Goal: Obtain resource: Download file/media

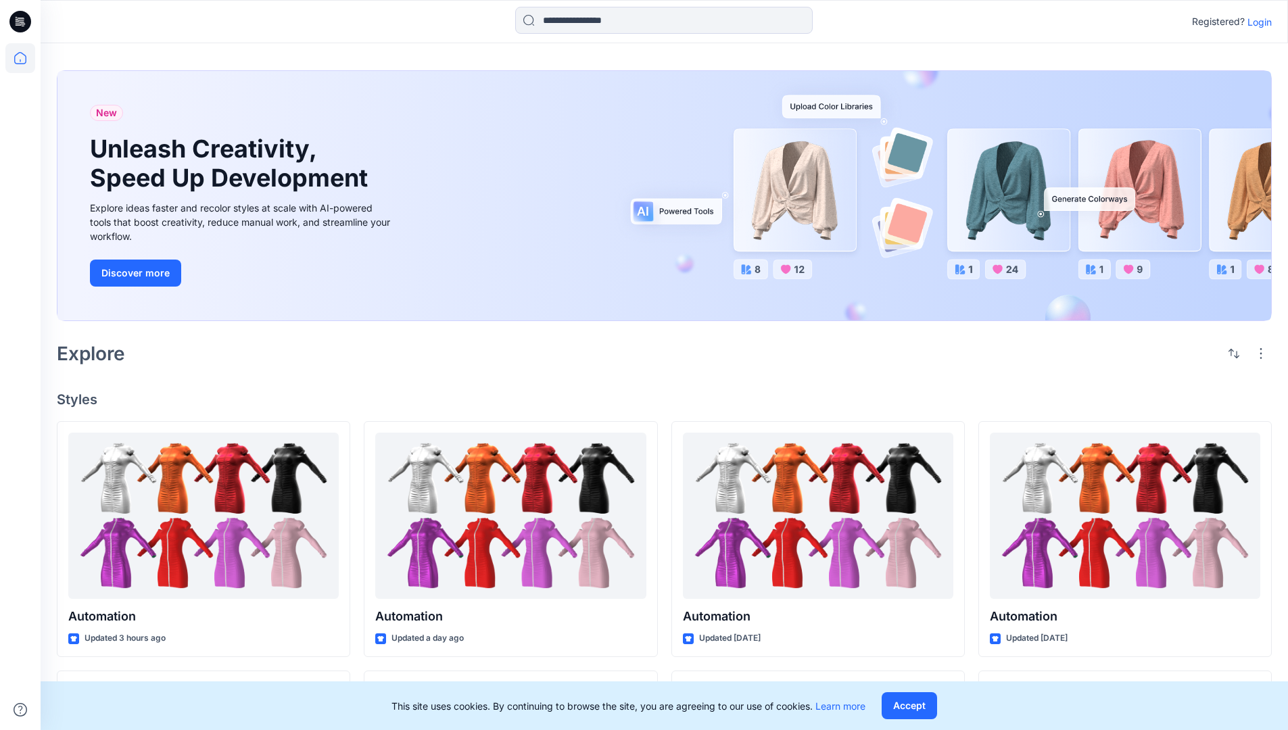
click at [1256, 22] on p "Login" at bounding box center [1259, 22] width 24 height 14
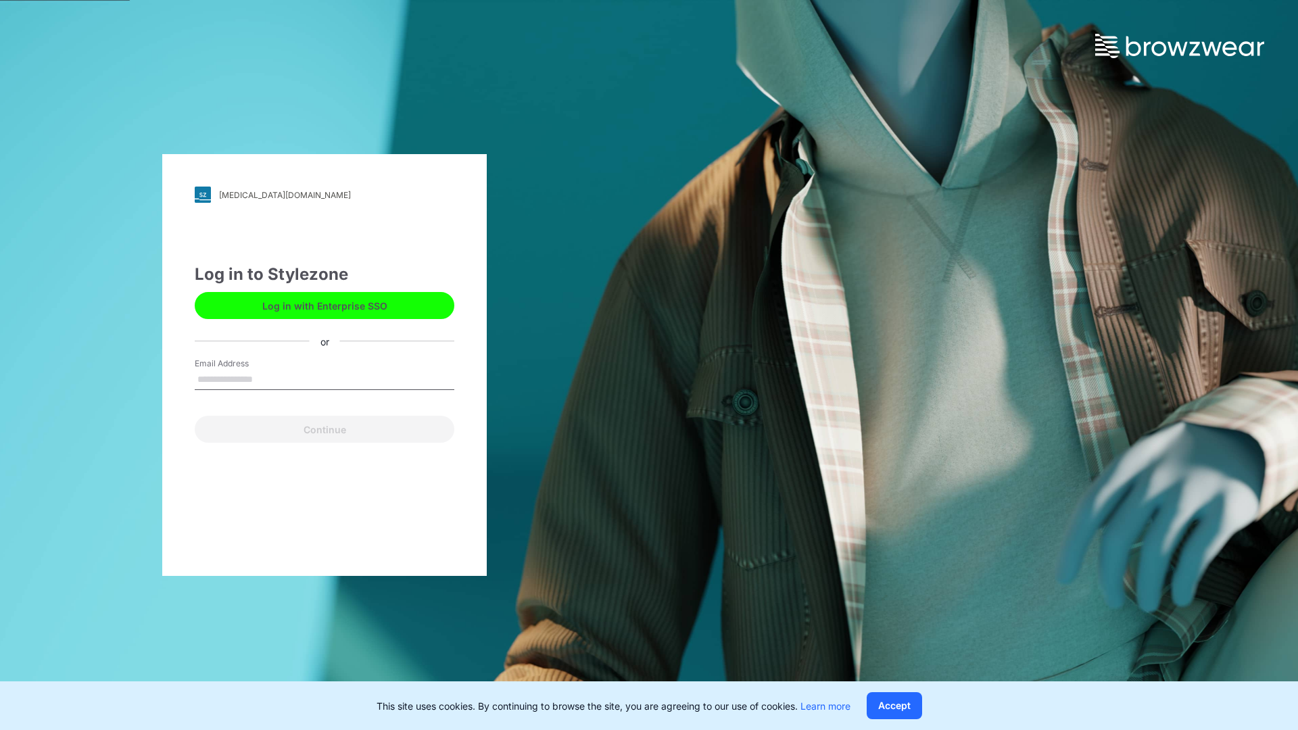
click at [267, 378] on input "Email Address" at bounding box center [325, 380] width 260 height 20
type input "**********"
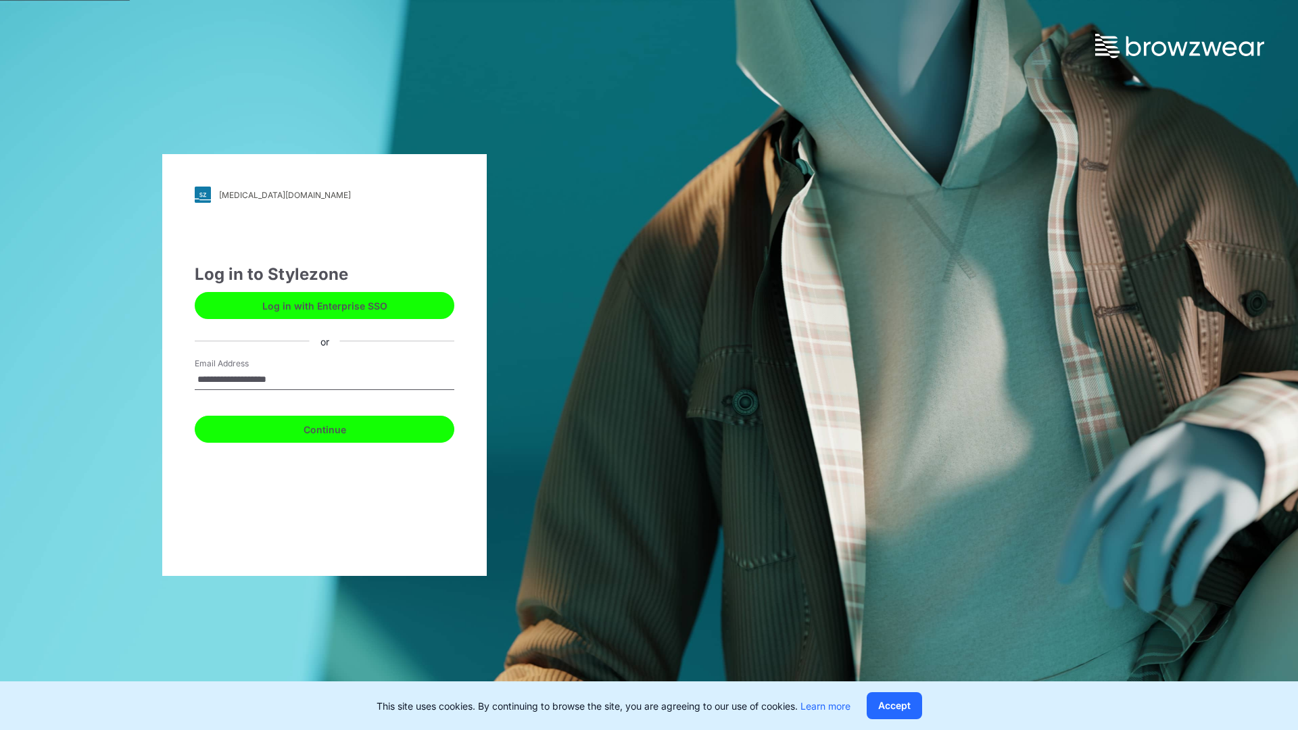
click at [339, 427] on button "Continue" at bounding box center [325, 429] width 260 height 27
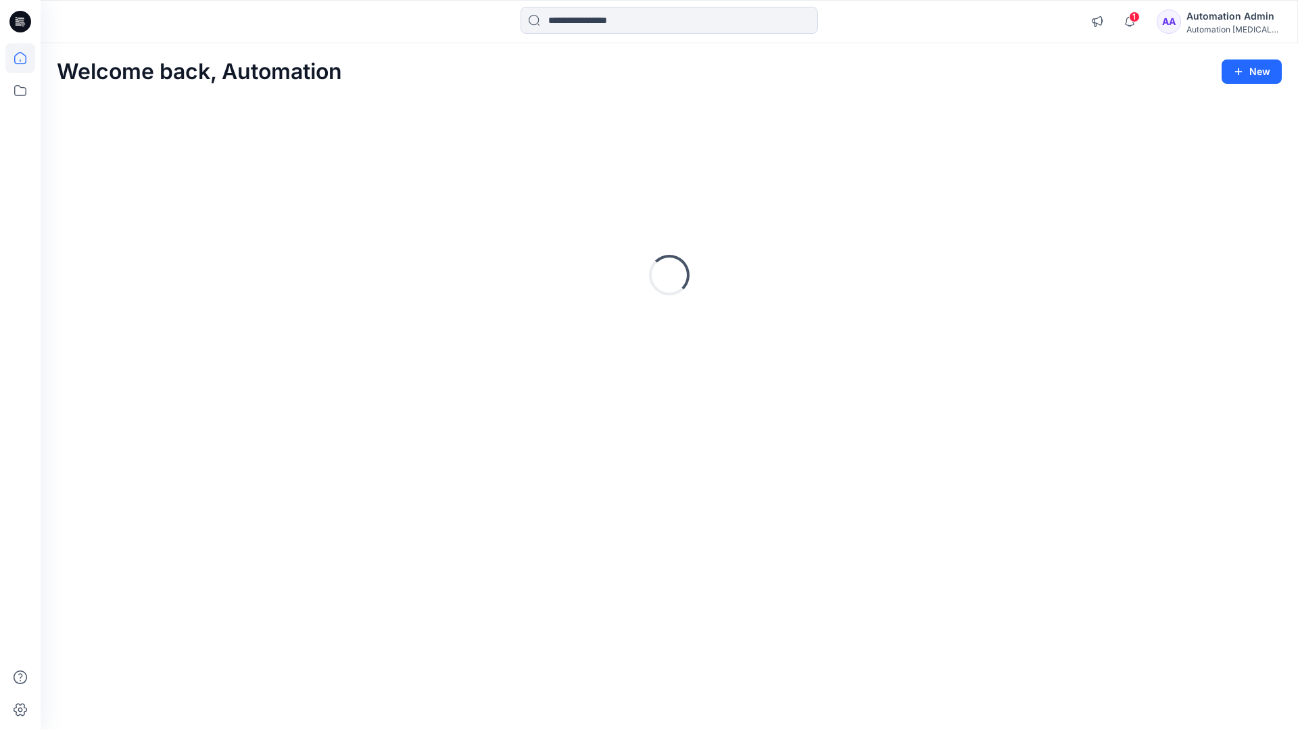
click at [26, 58] on icon at bounding box center [20, 58] width 12 height 12
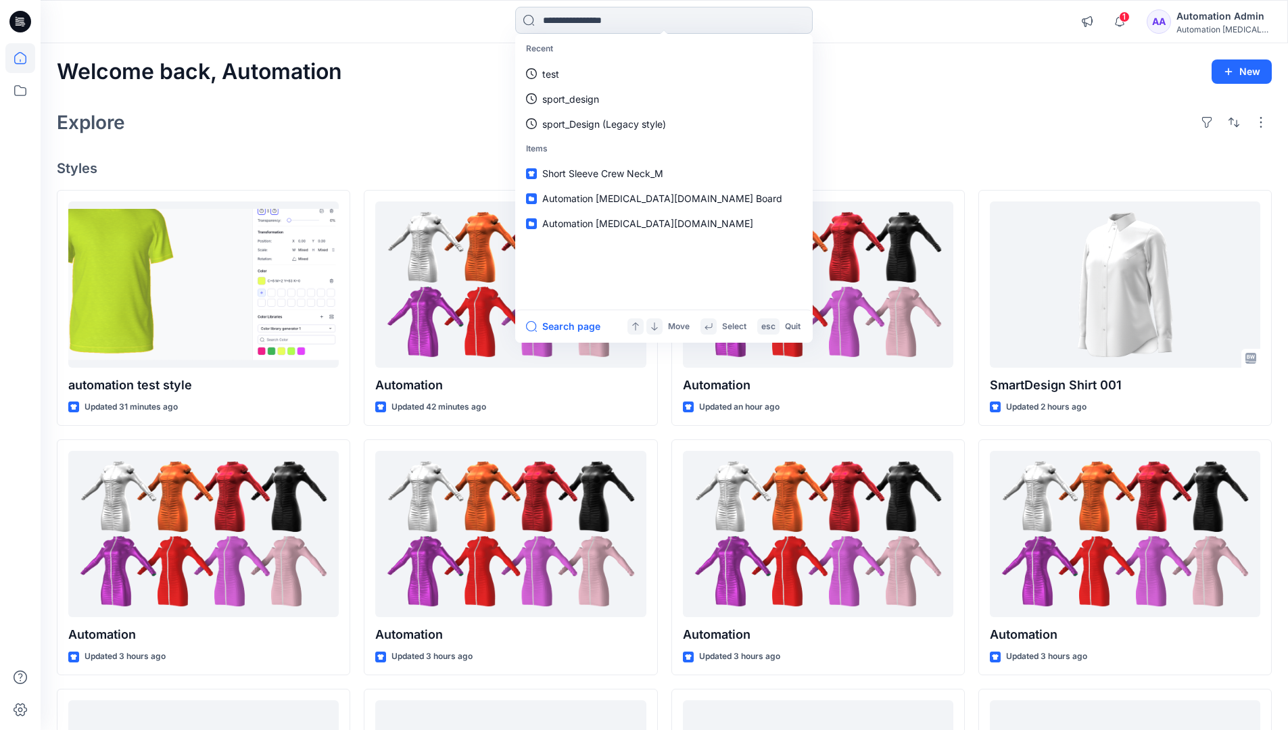
click at [590, 20] on input at bounding box center [663, 20] width 297 height 27
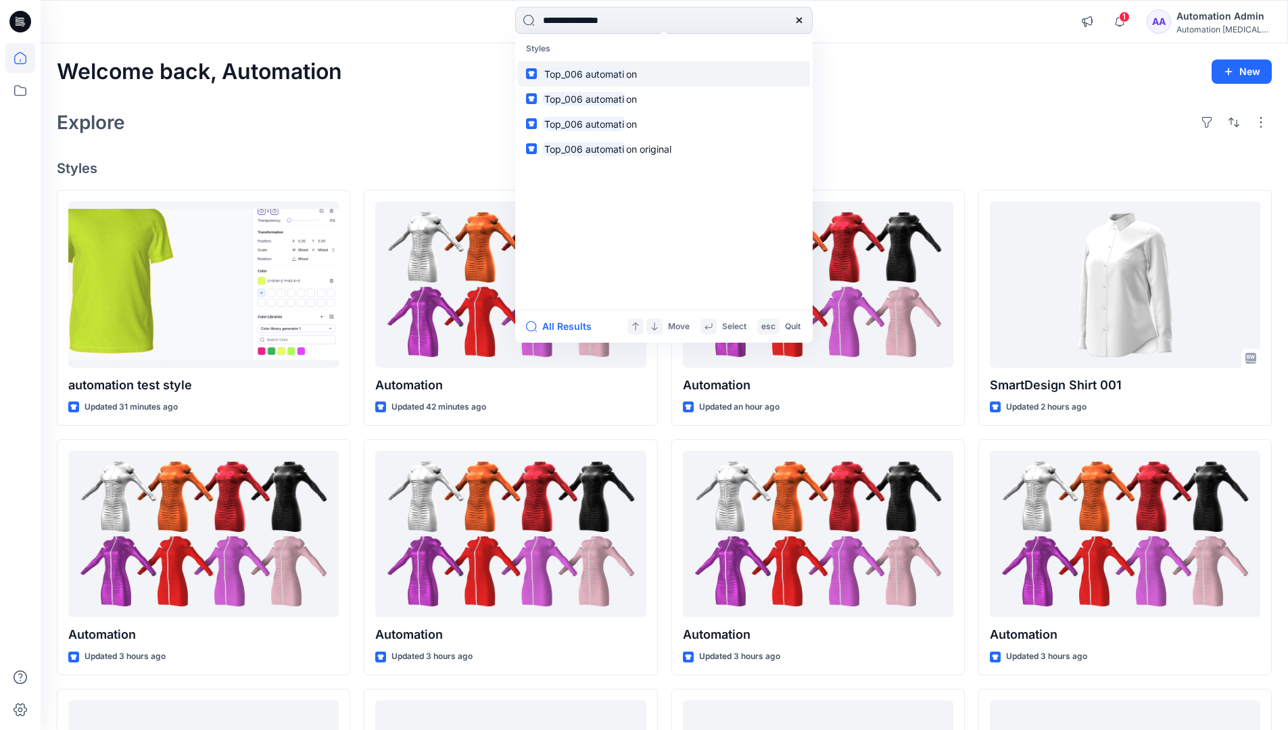
type input "**********"
click at [611, 73] on mark "Top_006 automati" at bounding box center [584, 74] width 84 height 16
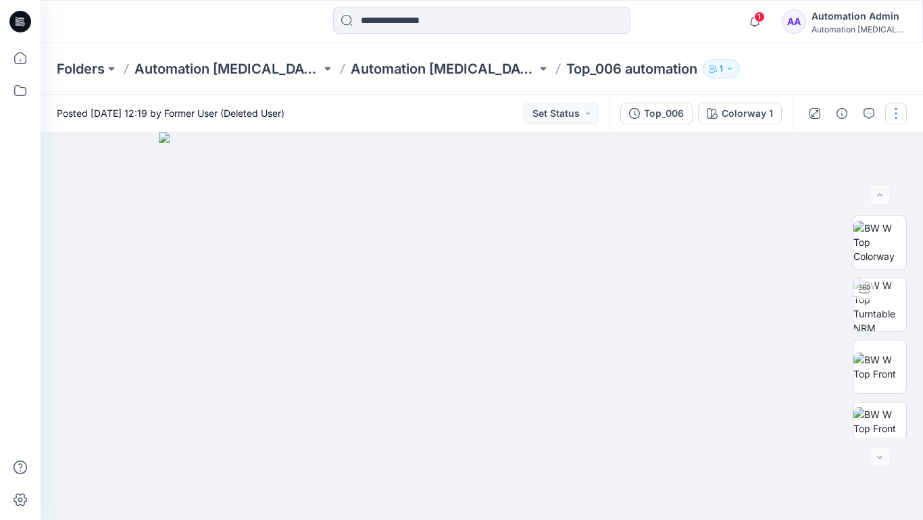
click at [897, 116] on button "button" at bounding box center [896, 114] width 22 height 22
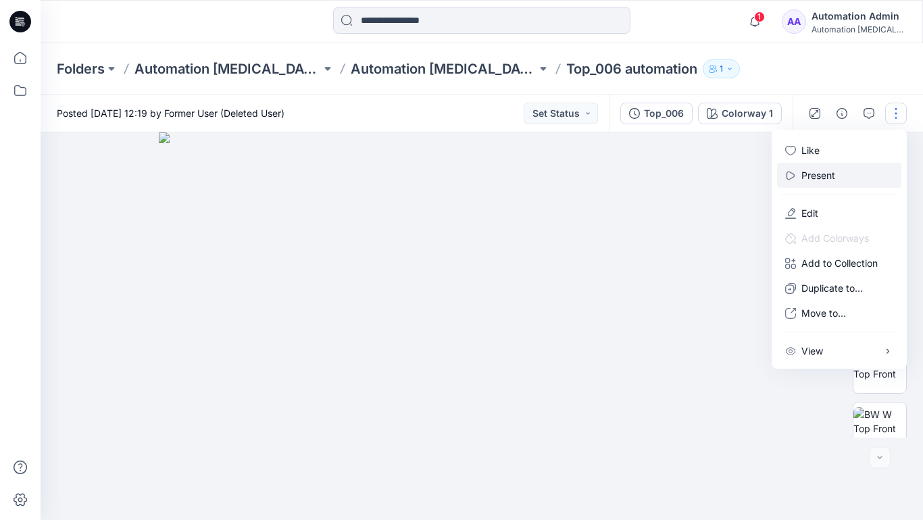
click at [821, 174] on p "Present" at bounding box center [819, 175] width 34 height 14
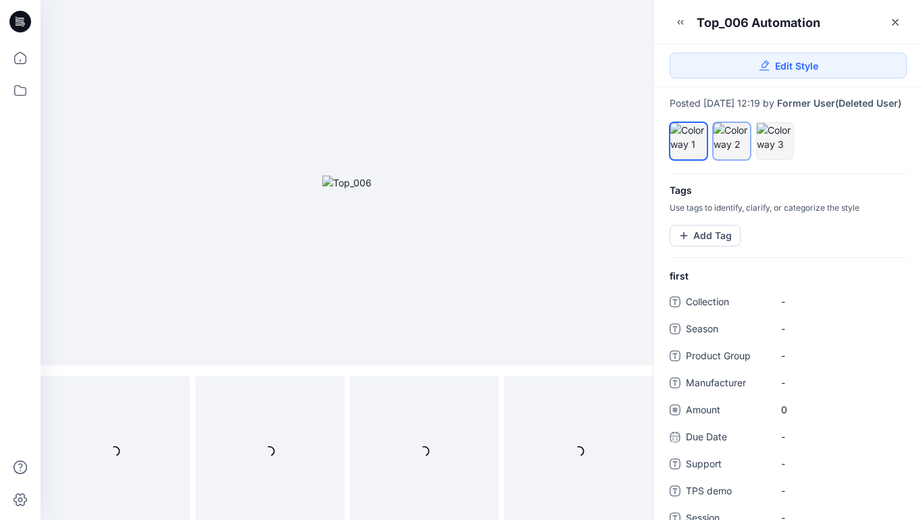
click at [731, 151] on div at bounding box center [732, 137] width 36 height 28
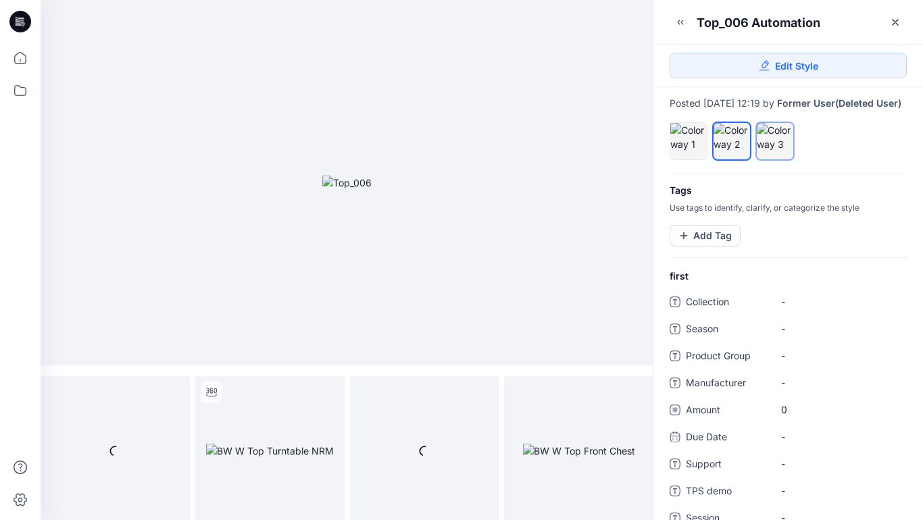
click at [771, 151] on div at bounding box center [775, 137] width 36 height 28
click at [730, 148] on div at bounding box center [732, 137] width 36 height 28
click at [689, 145] on div at bounding box center [688, 137] width 36 height 28
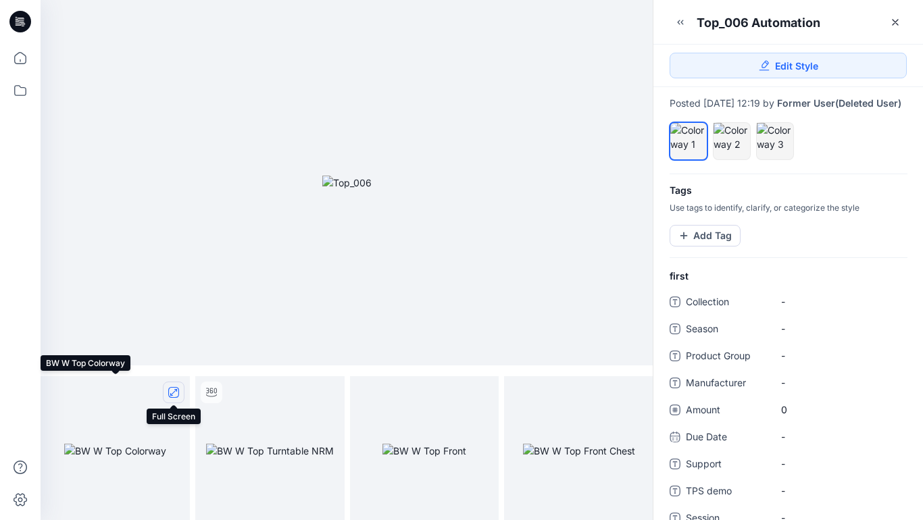
click at [173, 393] on icon "full screen" at bounding box center [173, 392] width 7 height 7
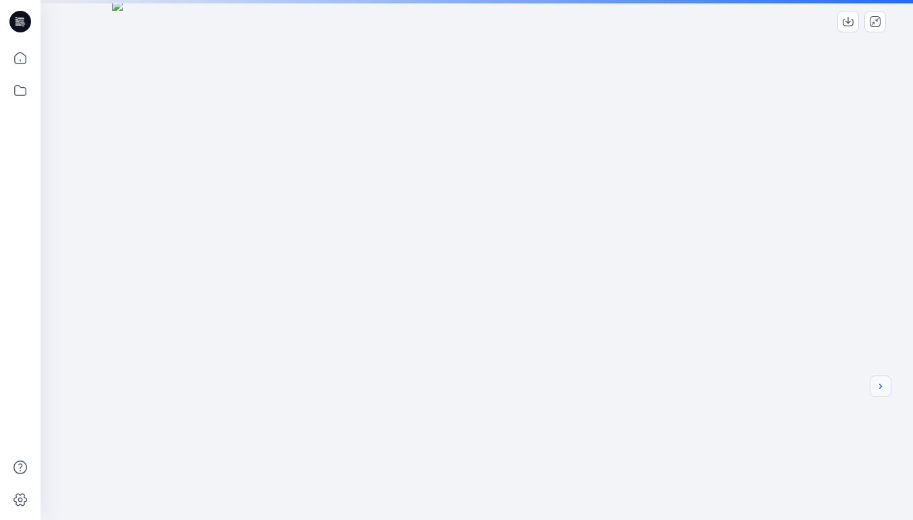
click at [880, 389] on icon "next" at bounding box center [880, 386] width 3 height 5
click at [747, 347] on div at bounding box center [477, 365] width 873 height 730
click at [881, 389] on icon "next" at bounding box center [880, 386] width 11 height 11
click at [878, 387] on icon "next" at bounding box center [880, 386] width 11 height 11
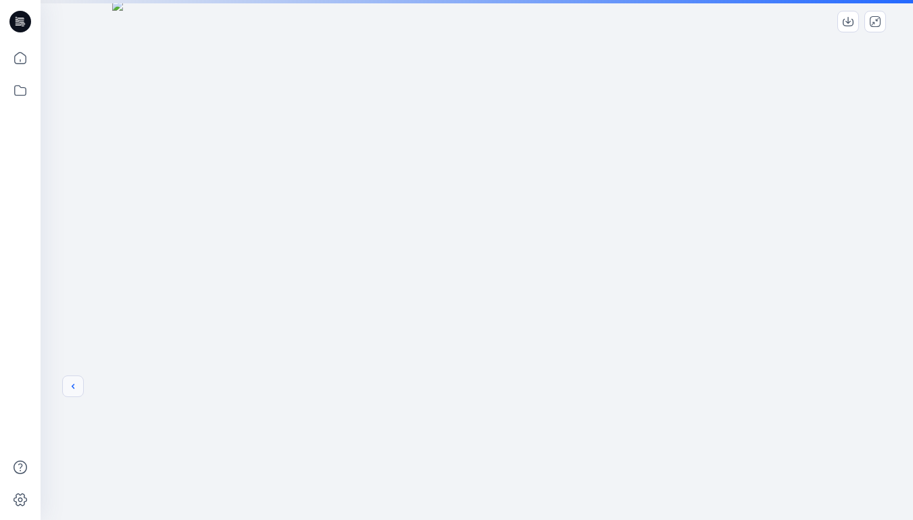
click at [70, 387] on icon "previous" at bounding box center [73, 386] width 11 height 11
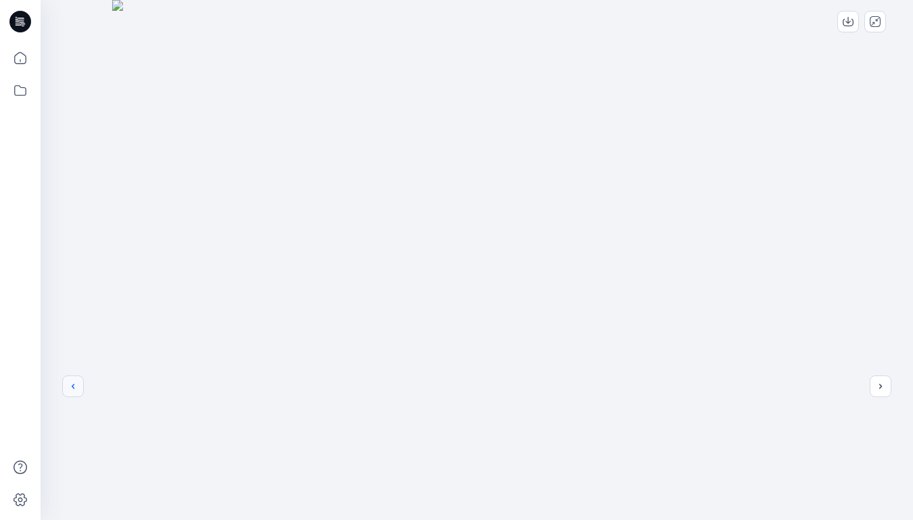
click at [73, 387] on icon "previous" at bounding box center [73, 386] width 11 height 11
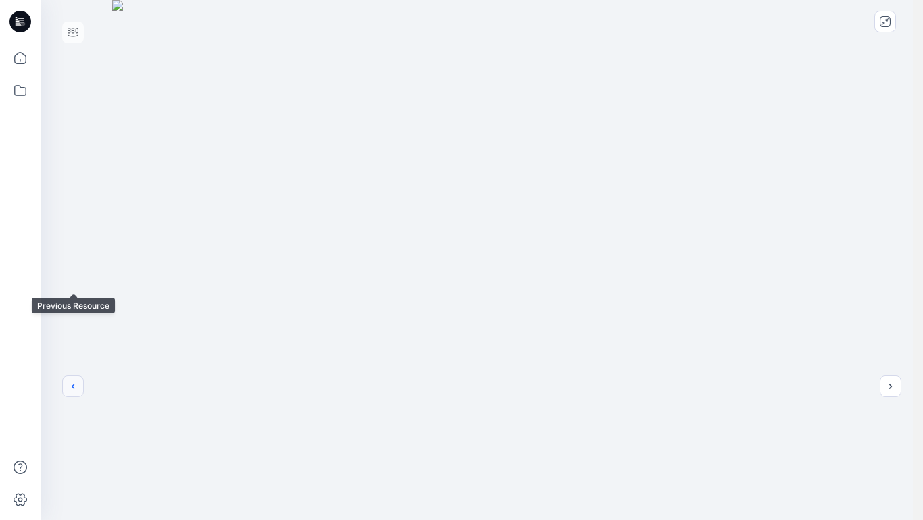
click at [73, 282] on div at bounding box center [482, 365] width 883 height 730
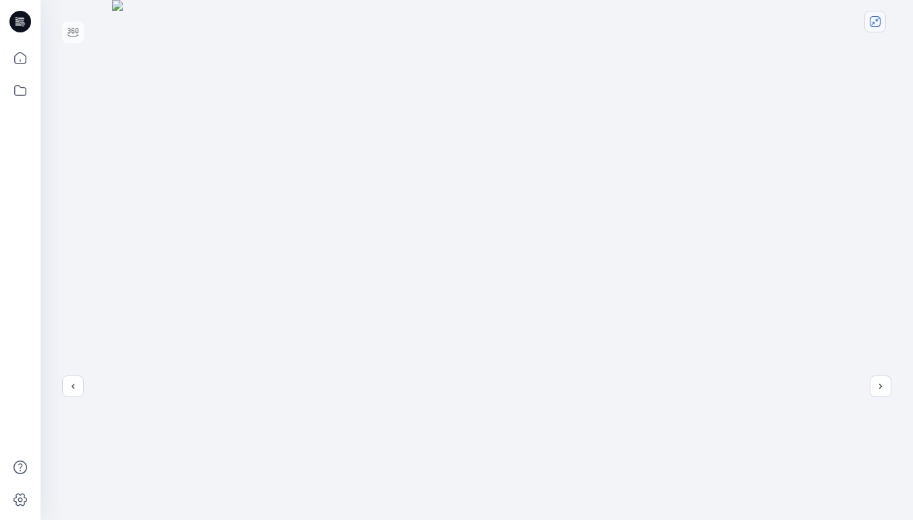
click at [877, 26] on icon "close-full-preview" at bounding box center [875, 21] width 11 height 11
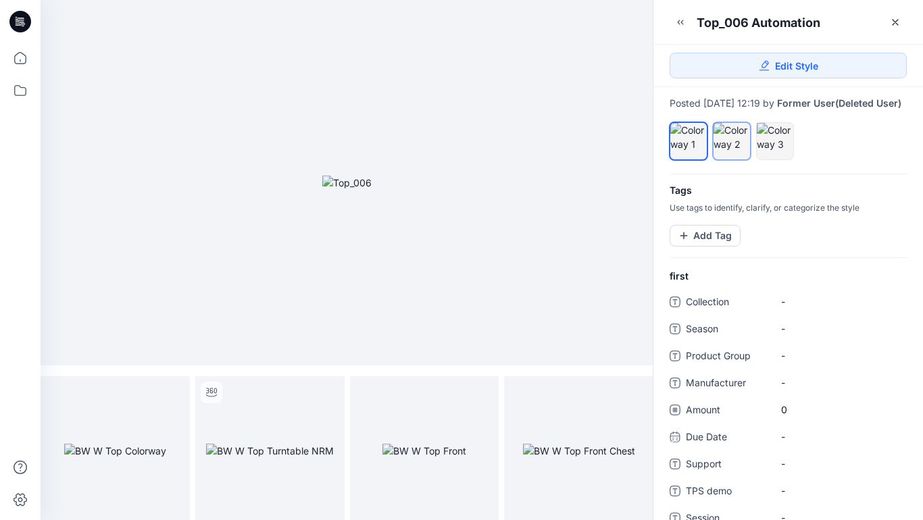
click at [735, 151] on div at bounding box center [732, 137] width 36 height 28
click at [172, 394] on icon "full screen" at bounding box center [173, 392] width 7 height 7
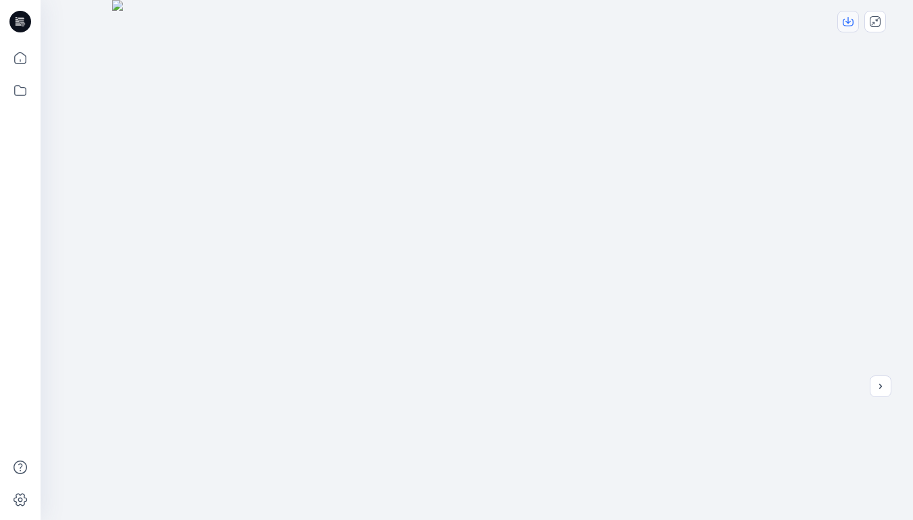
click at [851, 22] on icon "download-image" at bounding box center [848, 21] width 11 height 11
click at [877, 21] on icon "close-full-preview" at bounding box center [875, 21] width 11 height 11
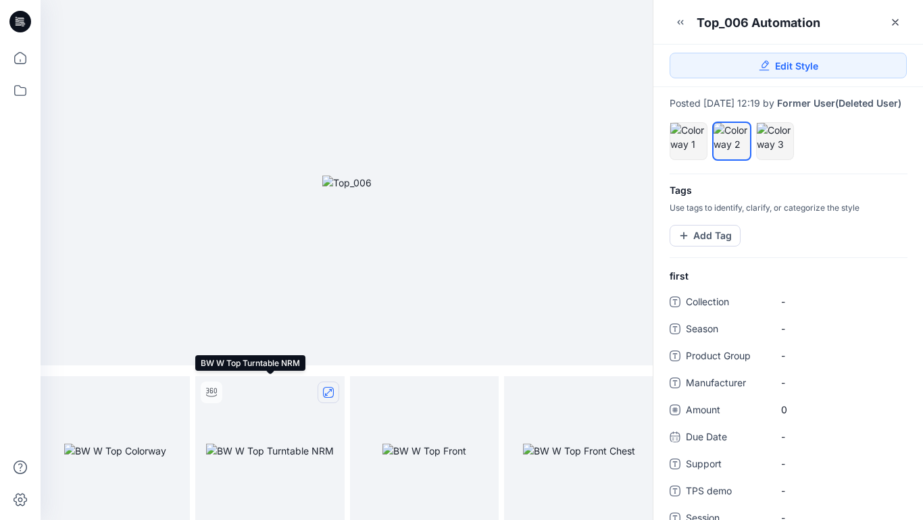
click at [329, 393] on icon "full screen" at bounding box center [328, 392] width 11 height 11
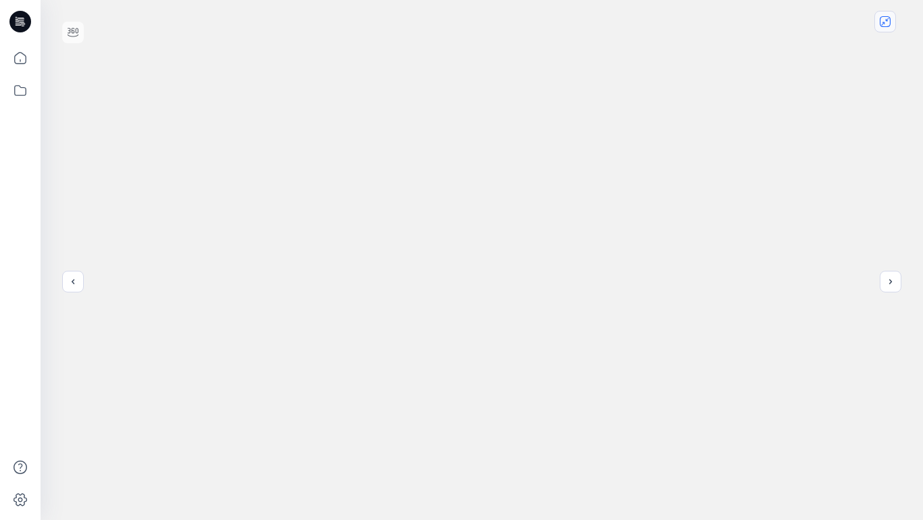
click at [887, 24] on icon "close-full-preview" at bounding box center [885, 21] width 11 height 11
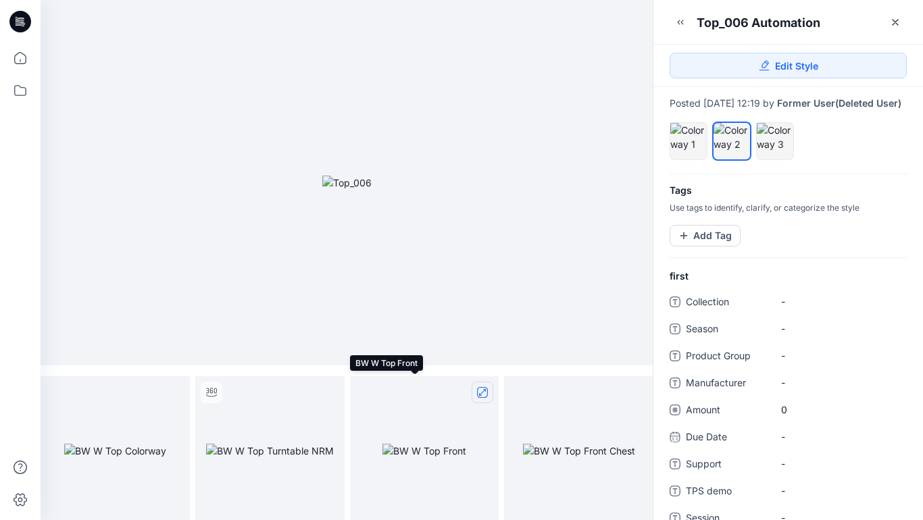
click at [483, 393] on icon "full screen" at bounding box center [482, 392] width 7 height 7
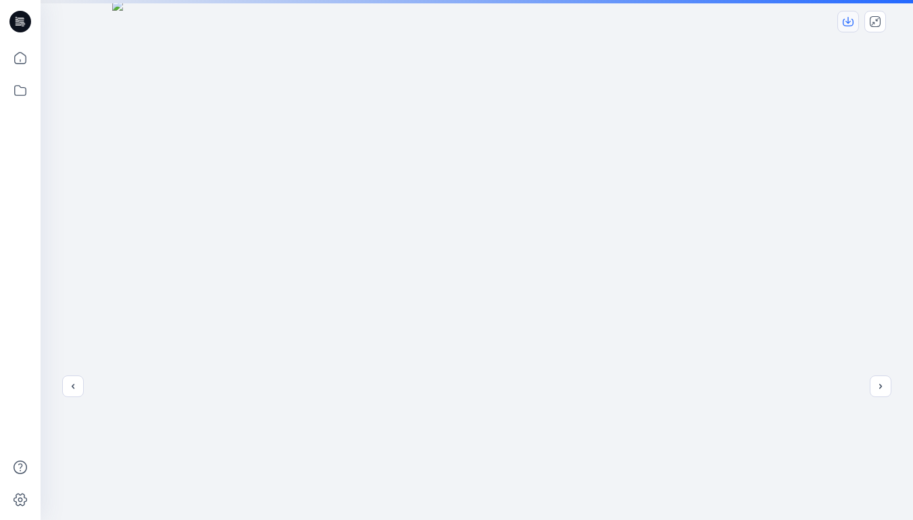
click at [847, 22] on icon "download-image" at bounding box center [848, 20] width 5 height 7
click at [874, 21] on icon "close-full-preview" at bounding box center [875, 21] width 11 height 11
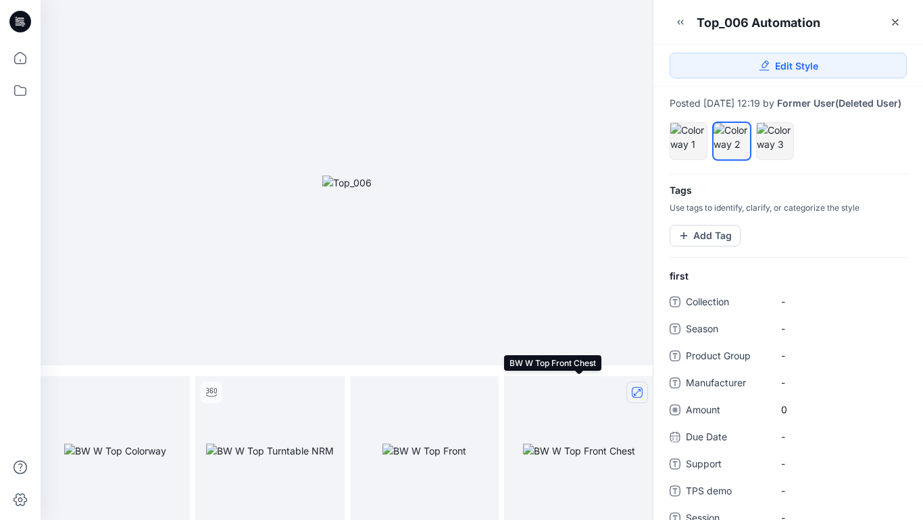
click at [634, 394] on icon "full screen" at bounding box center [637, 392] width 7 height 7
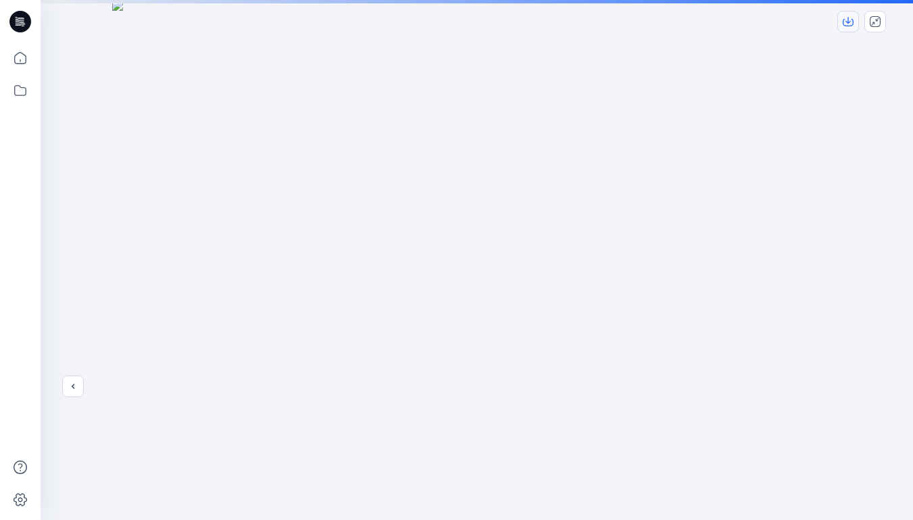
click at [850, 22] on icon "download-image" at bounding box center [848, 21] width 11 height 11
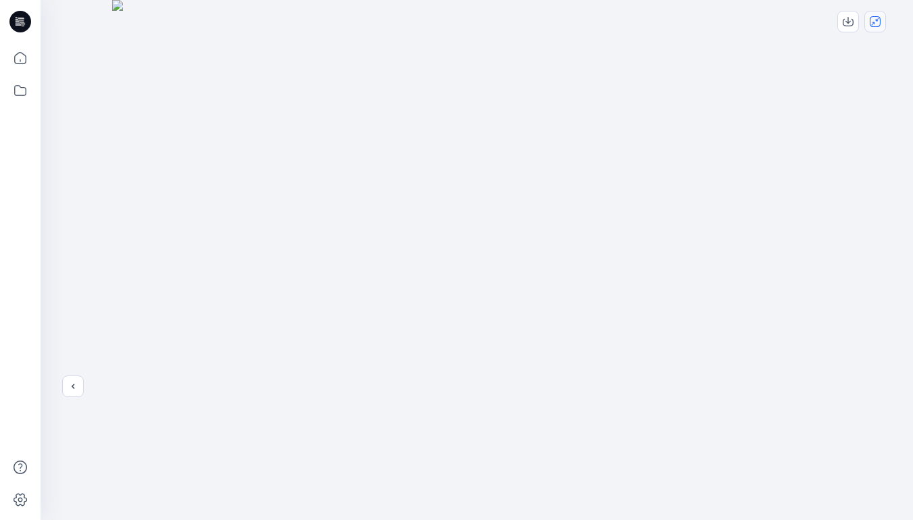
click at [879, 22] on icon "close-full-preview" at bounding box center [875, 21] width 11 height 11
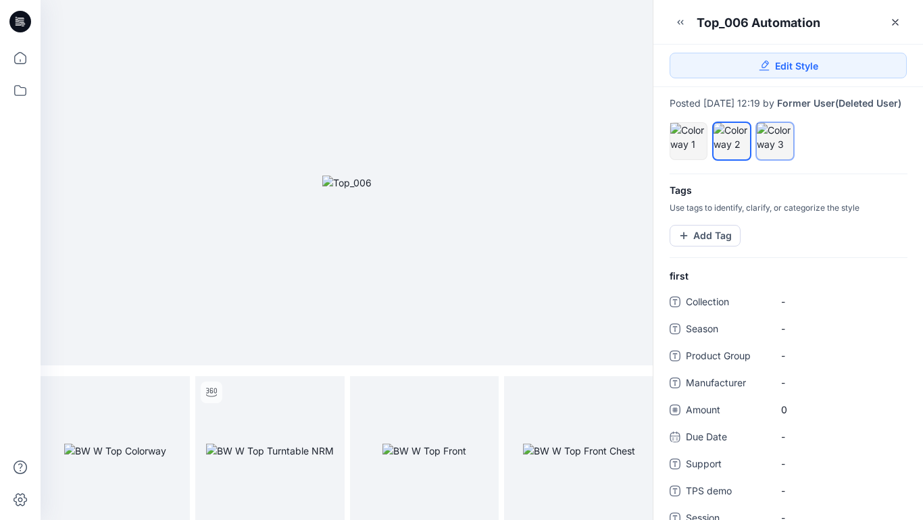
click at [777, 148] on div at bounding box center [775, 137] width 36 height 28
click at [173, 392] on icon "full screen" at bounding box center [173, 392] width 7 height 7
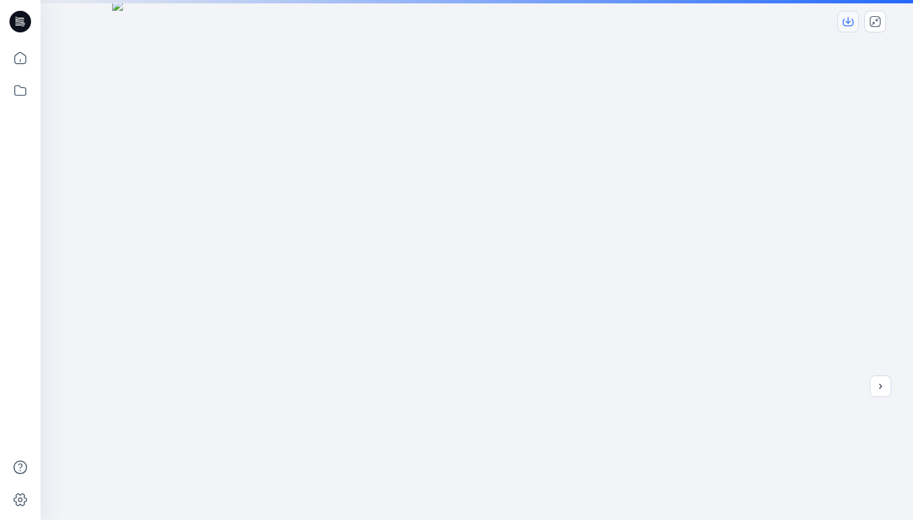
click at [848, 23] on icon "download-image" at bounding box center [848, 20] width 5 height 7
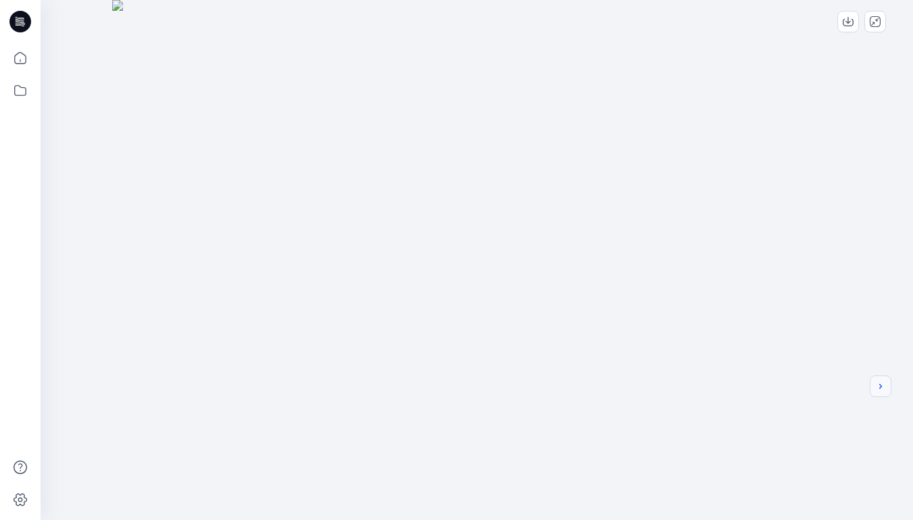
click at [883, 385] on icon "next" at bounding box center [880, 386] width 11 height 11
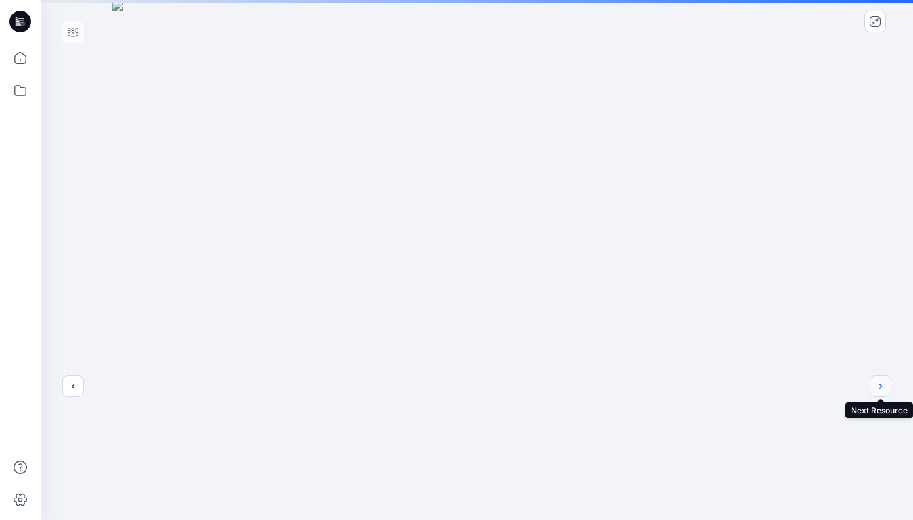
click at [886, 389] on button "next" at bounding box center [881, 387] width 22 height 22
click at [848, 16] on icon "download-image" at bounding box center [848, 21] width 11 height 11
click at [885, 387] on icon "next" at bounding box center [880, 386] width 11 height 11
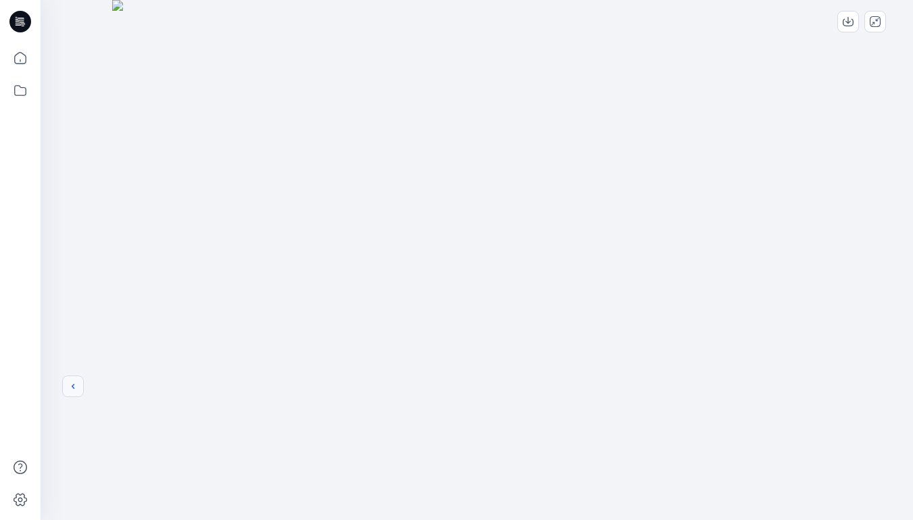
click at [71, 386] on icon "previous" at bounding box center [73, 386] width 11 height 11
click at [76, 391] on icon "previous" at bounding box center [73, 386] width 11 height 11
click at [73, 395] on button "previous" at bounding box center [73, 387] width 22 height 22
click at [872, 21] on icon "close-full-preview" at bounding box center [875, 21] width 11 height 11
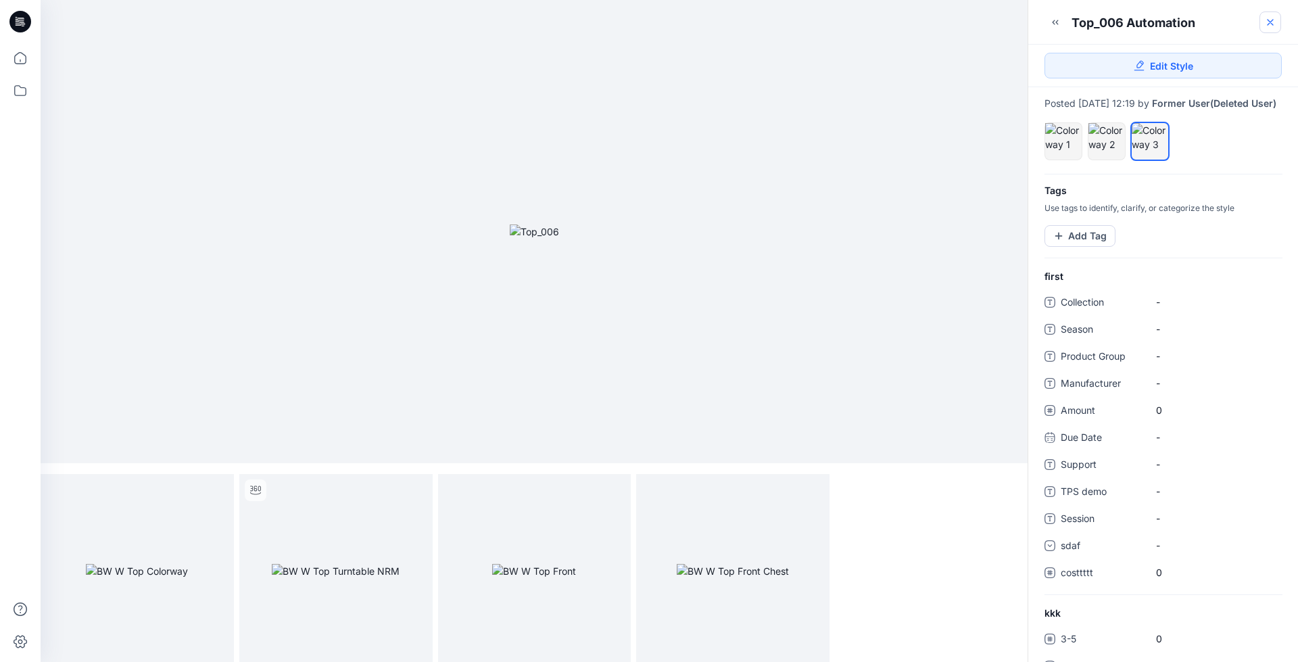
click at [1269, 24] on icon at bounding box center [1269, 22] width 5 height 5
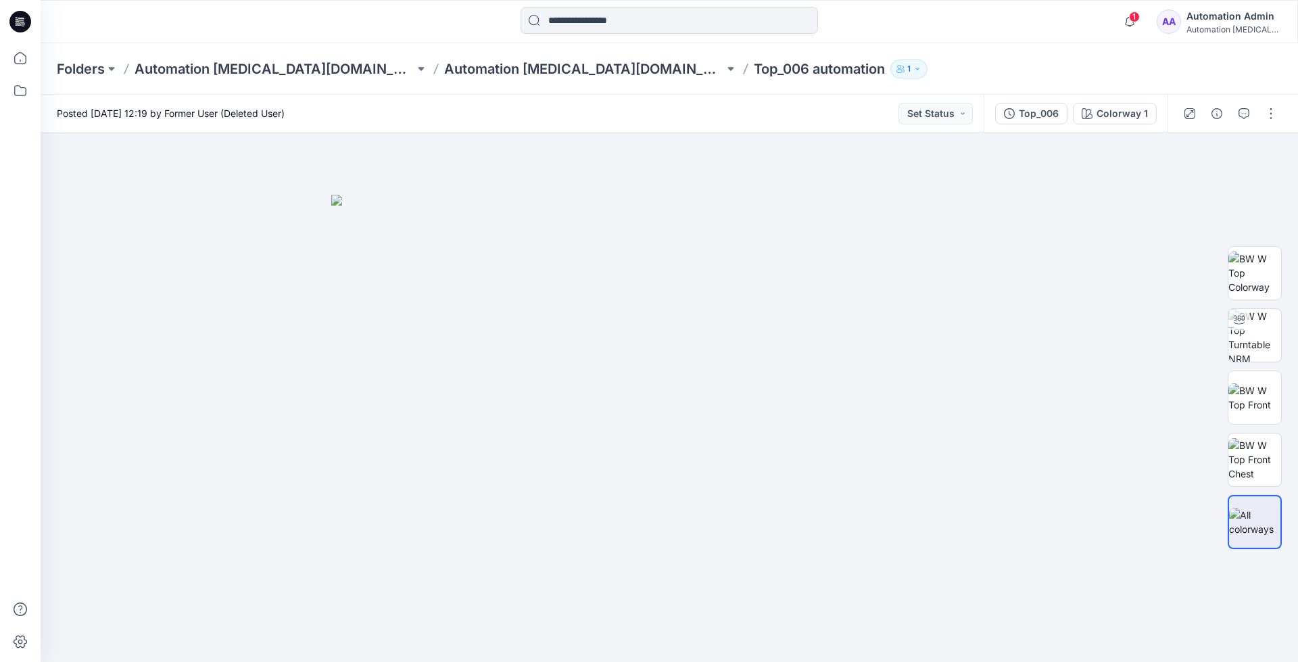
click at [1235, 19] on div "Automation Admin" at bounding box center [1233, 16] width 95 height 16
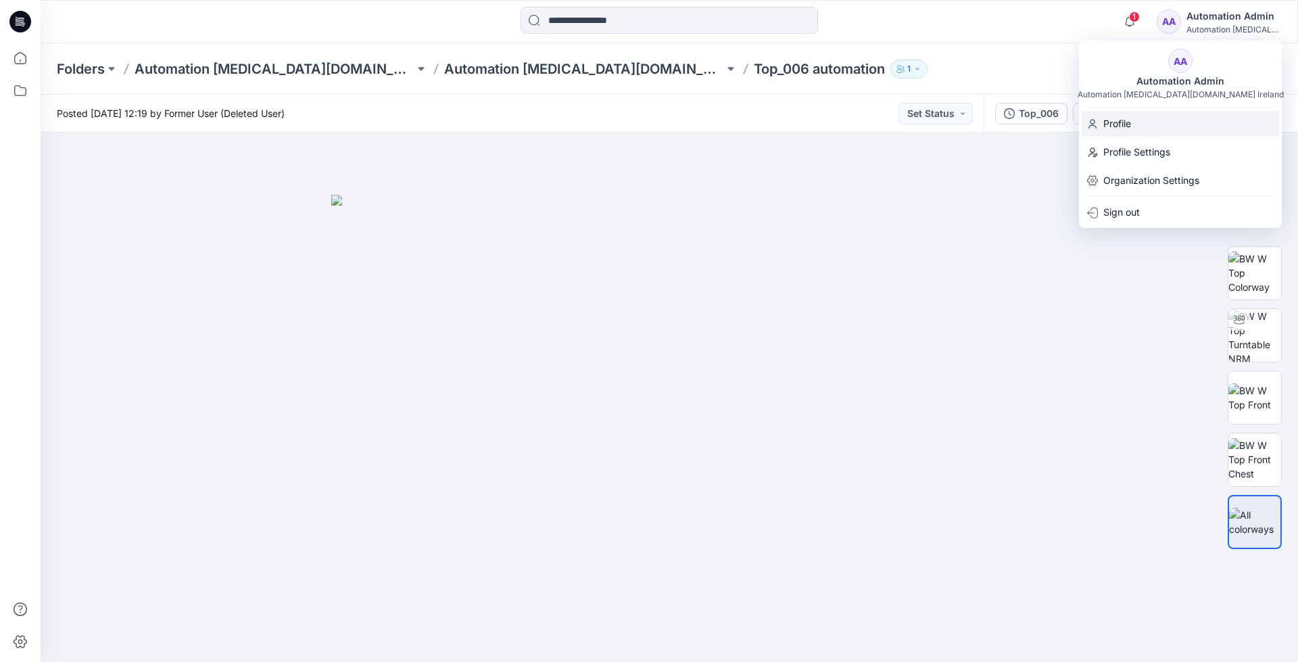
click at [1123, 123] on p "Profile" at bounding box center [1117, 124] width 28 height 26
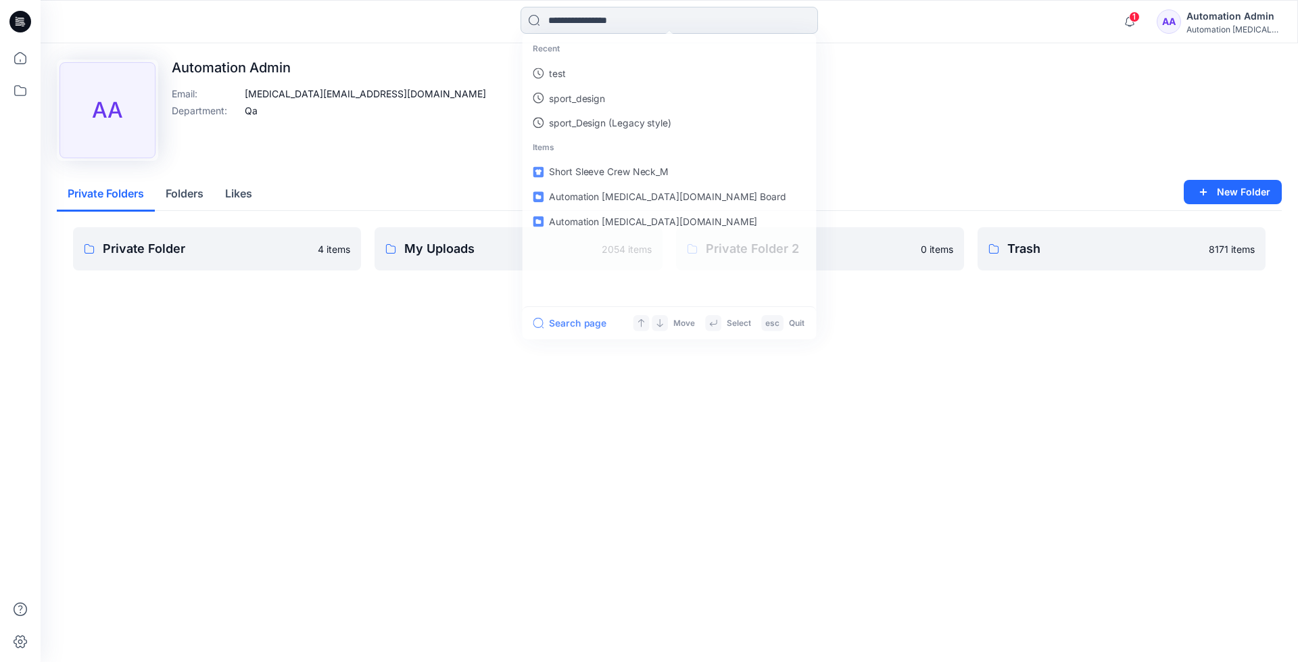
click at [577, 25] on input at bounding box center [668, 20] width 297 height 27
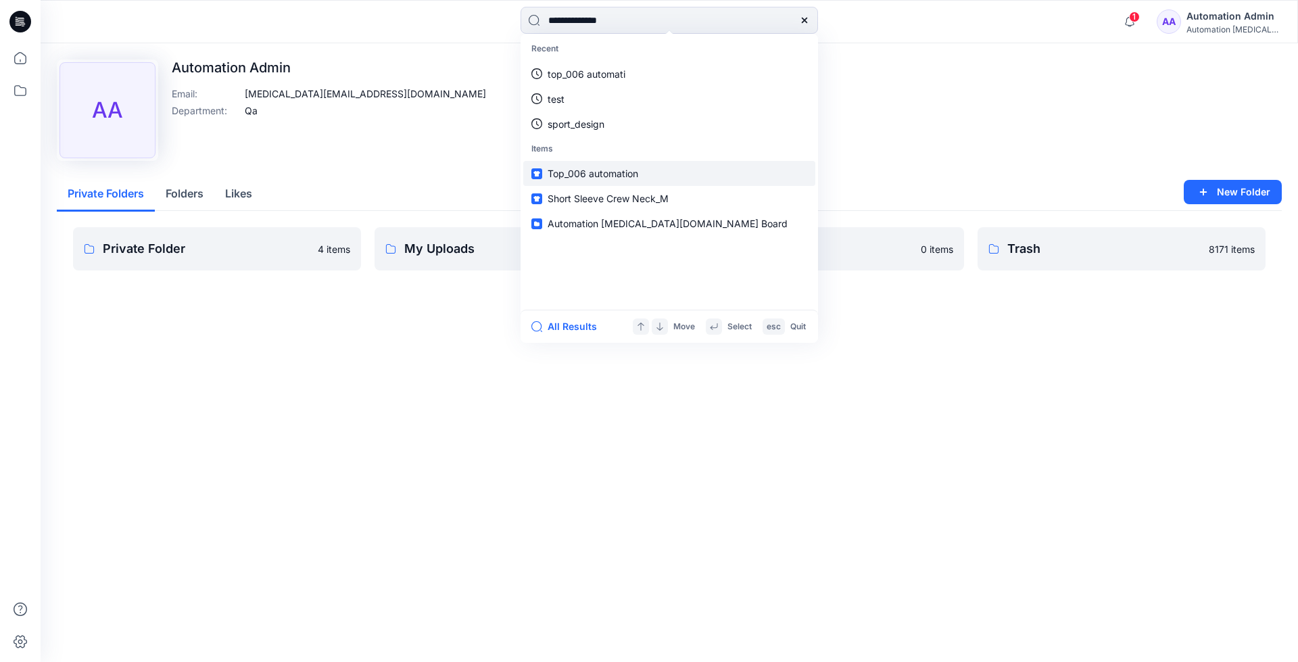
type input "**********"
click at [575, 165] on link "Top_006 automation" at bounding box center [669, 173] width 292 height 25
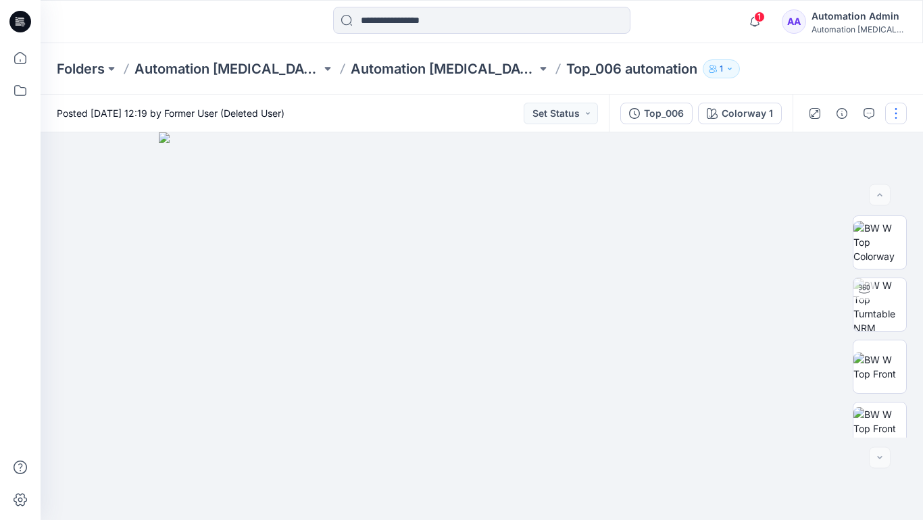
click at [896, 114] on button "button" at bounding box center [896, 114] width 22 height 22
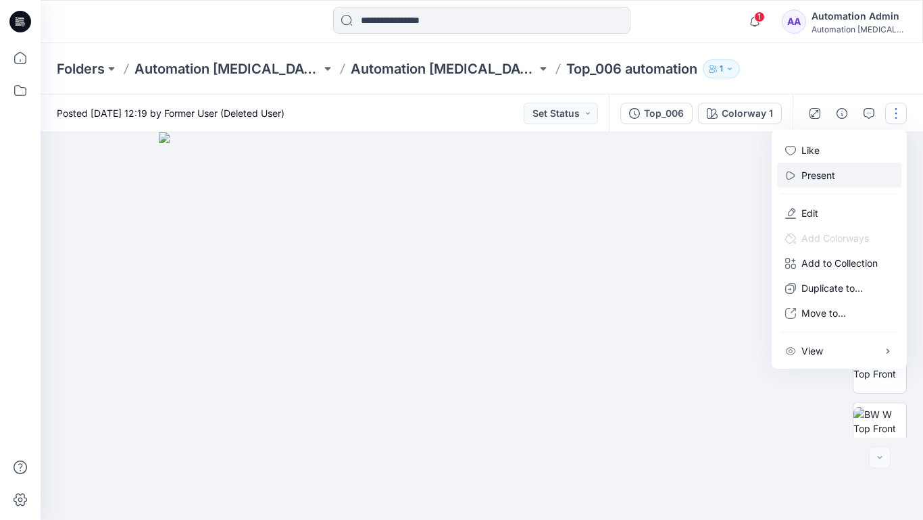
click at [839, 174] on button "Present" at bounding box center [839, 175] width 124 height 25
